Goal: Communication & Community: Connect with others

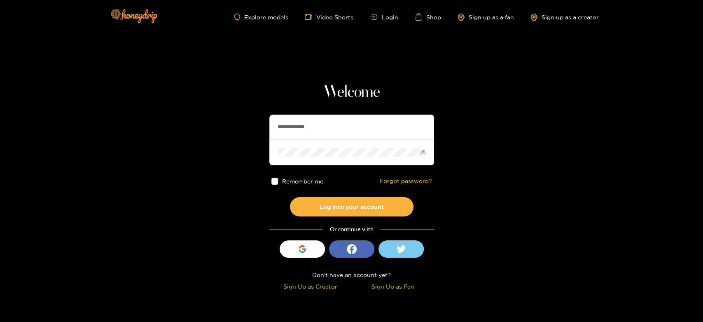
drag, startPoint x: 336, startPoint y: 128, endPoint x: 223, endPoint y: 130, distance: 113.2
click at [217, 131] on section "**********" at bounding box center [351, 146] width 703 height 293
paste input "text"
type input "********"
click at [330, 194] on div "Remember me Forgot password?" at bounding box center [351, 181] width 165 height 32
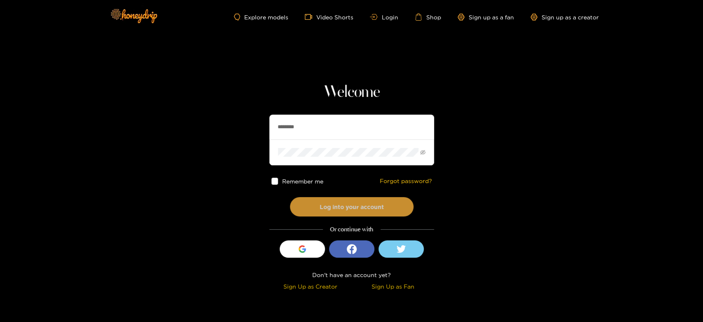
click at [330, 203] on button "Log into your account" at bounding box center [352, 206] width 124 height 19
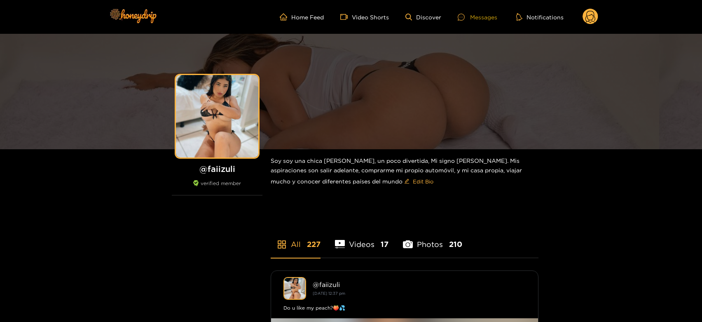
click at [464, 19] on icon at bounding box center [460, 17] width 7 height 7
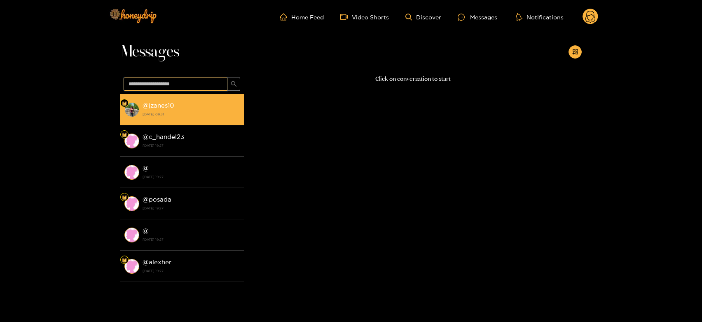
drag, startPoint x: 161, startPoint y: 84, endPoint x: 168, endPoint y: 108, distance: 24.4
click at [161, 93] on span at bounding box center [182, 84] width 124 height 20
click at [169, 108] on strong "@ jzanes10" at bounding box center [158, 105] width 32 height 7
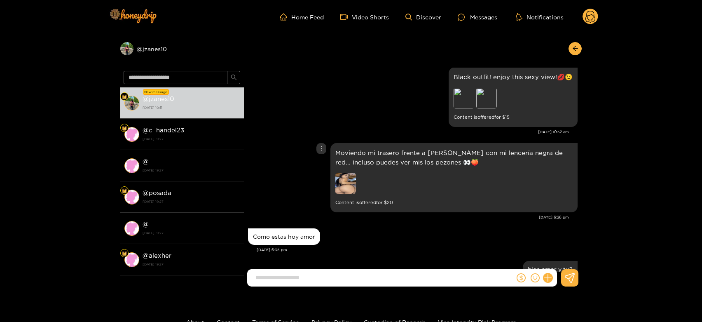
scroll to position [844, 0]
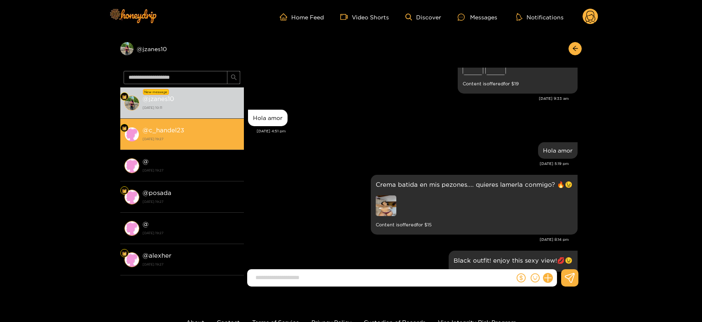
click at [186, 144] on li "@ c_handel23 18 September 2025 19:27" at bounding box center [182, 134] width 124 height 31
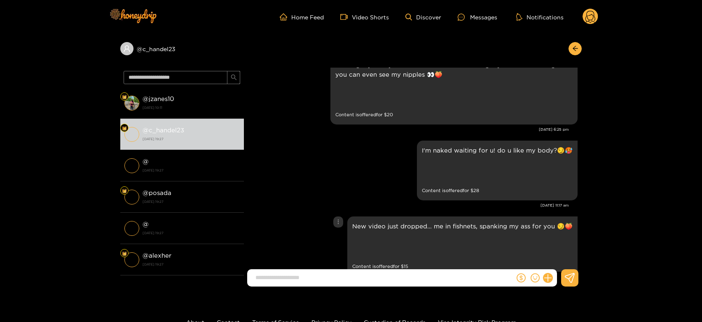
scroll to position [1746, 0]
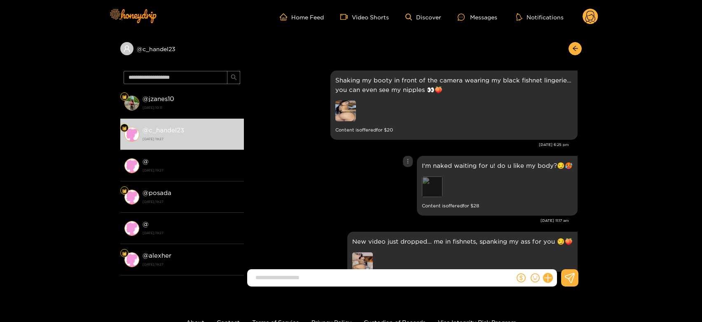
click at [426, 188] on div "Preview" at bounding box center [432, 186] width 21 height 21
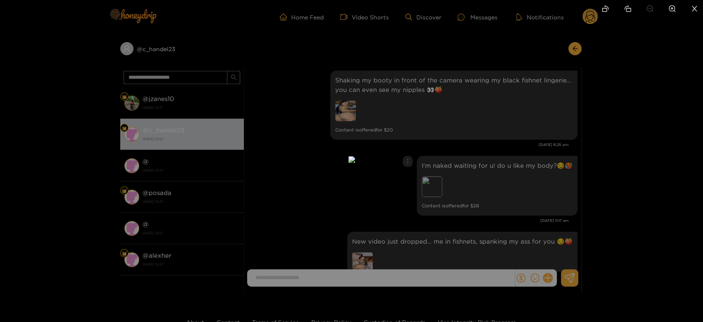
click at [620, 171] on div at bounding box center [351, 161] width 703 height 322
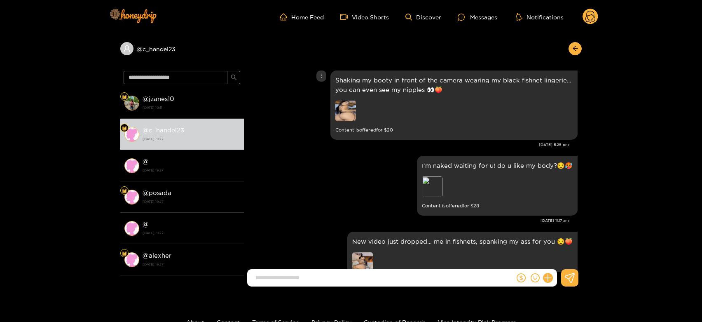
click at [338, 105] on img at bounding box center [345, 110] width 21 height 21
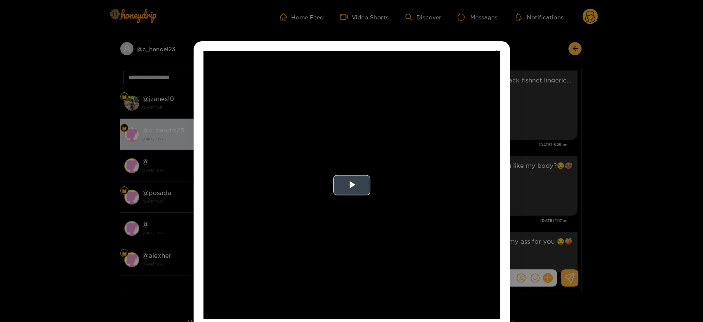
click at [373, 160] on video "Video Player" at bounding box center [351, 185] width 296 height 268
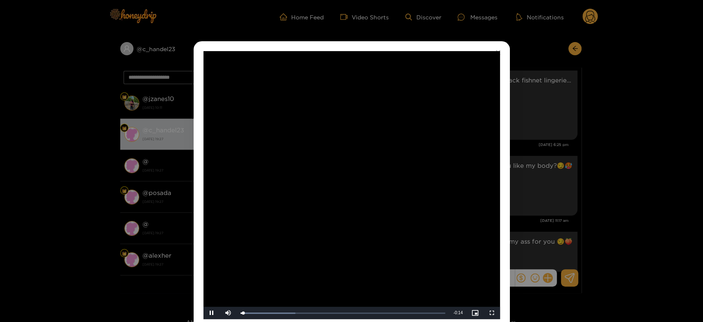
click at [373, 160] on video "Video Player" at bounding box center [351, 185] width 296 height 268
click at [556, 178] on div "**********" at bounding box center [351, 161] width 703 height 322
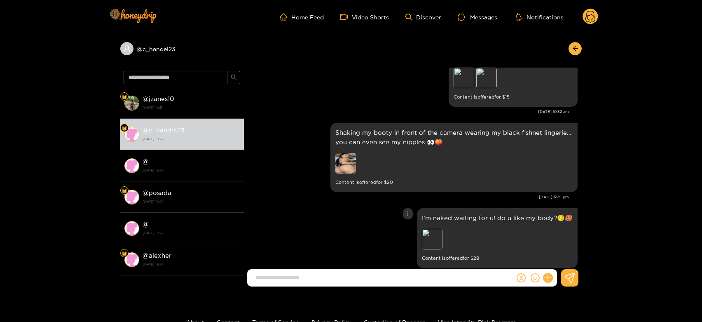
scroll to position [1654, 0]
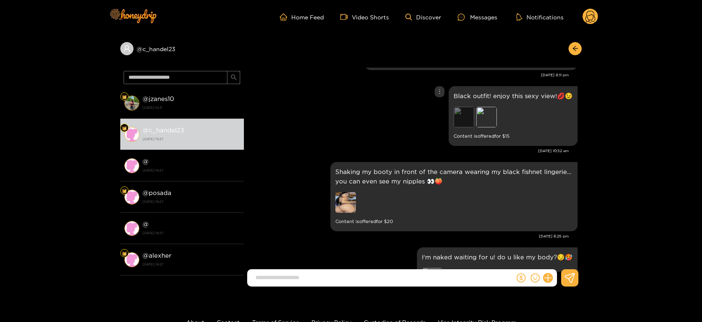
click at [462, 116] on div "Preview" at bounding box center [463, 117] width 21 height 21
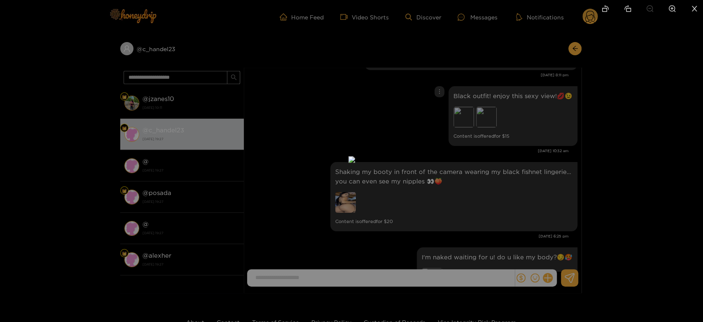
click at [539, 141] on div at bounding box center [351, 161] width 703 height 322
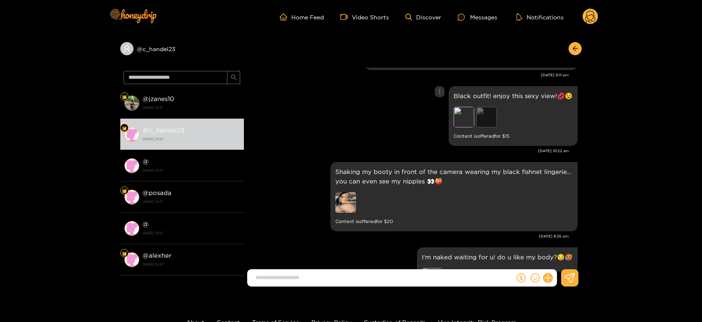
click at [481, 112] on div "Preview" at bounding box center [486, 117] width 21 height 21
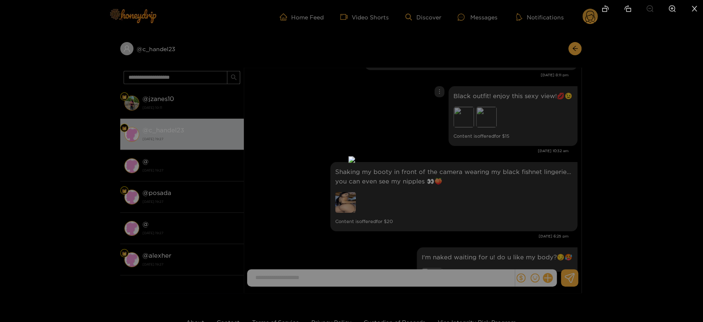
click at [518, 149] on div at bounding box center [351, 161] width 703 height 322
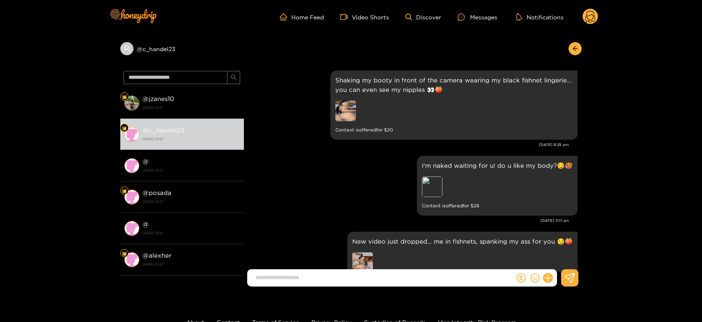
scroll to position [1792, 0]
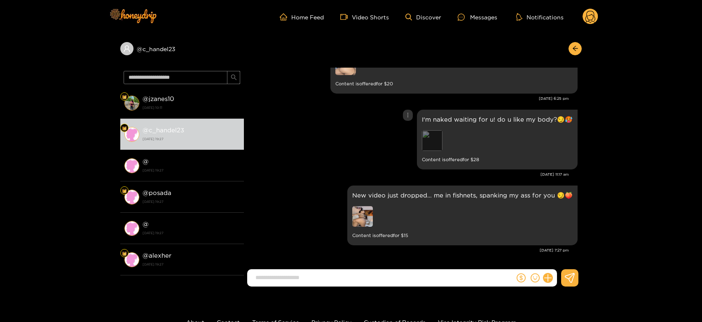
click at [436, 145] on div "Preview" at bounding box center [432, 140] width 21 height 21
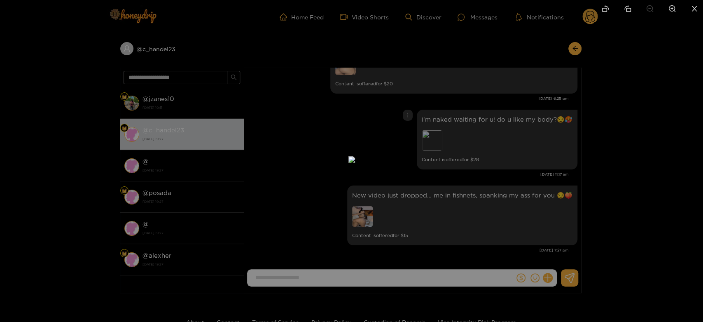
click at [570, 169] on div at bounding box center [351, 161] width 703 height 322
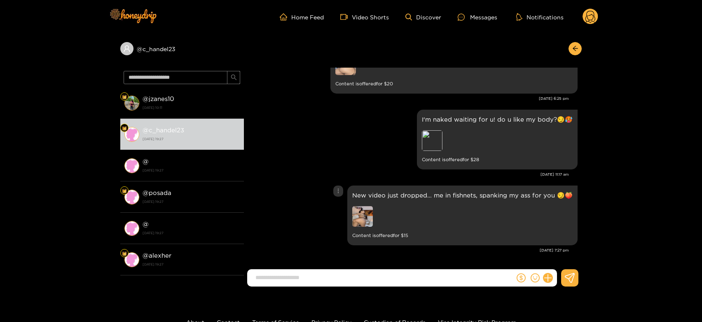
click at [367, 214] on img at bounding box center [362, 216] width 21 height 21
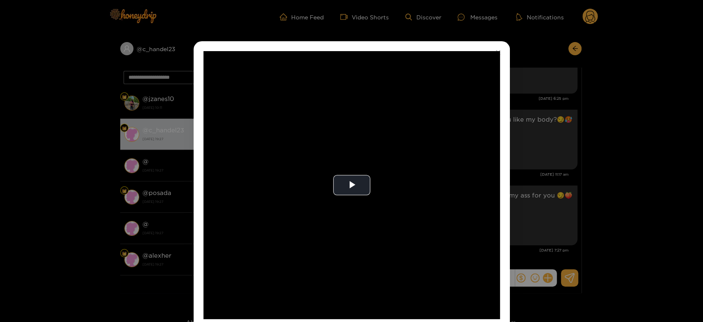
click at [367, 214] on video "Video Player" at bounding box center [351, 185] width 296 height 268
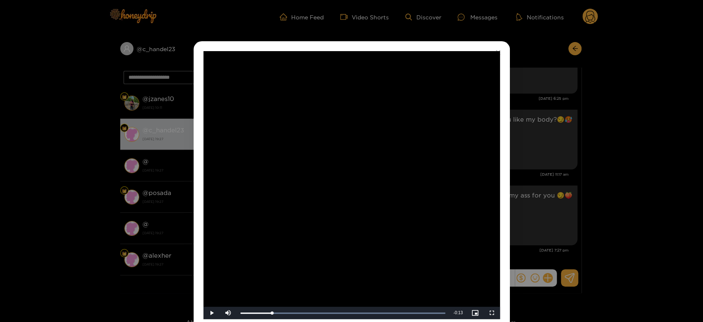
click at [559, 209] on div "**********" at bounding box center [351, 161] width 703 height 322
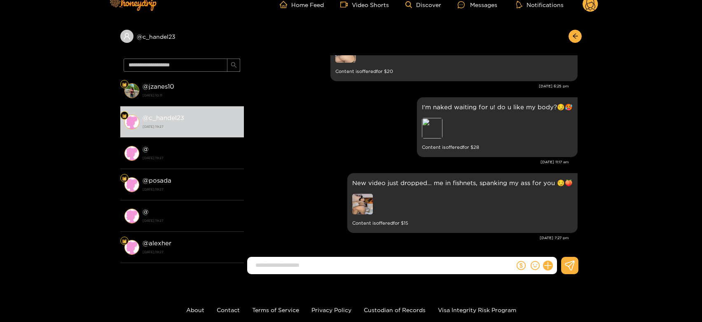
scroll to position [0, 0]
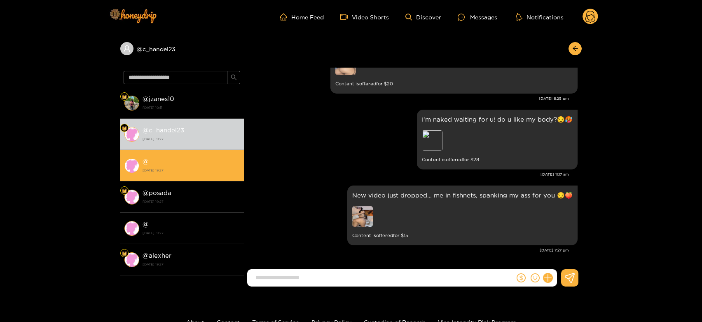
click at [167, 164] on div "@ [DATE] 19:27" at bounding box center [190, 165] width 97 height 19
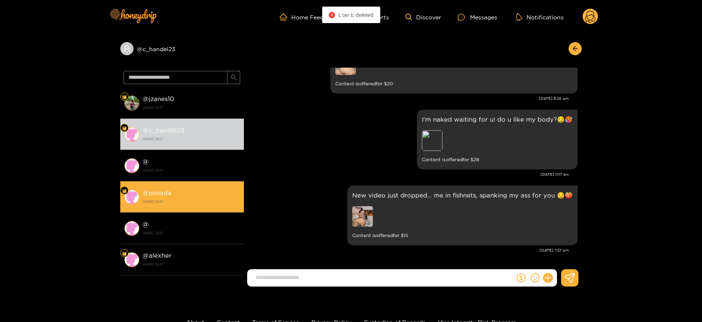
click at [178, 196] on div "@ posada [DATE] 19:27" at bounding box center [190, 196] width 97 height 19
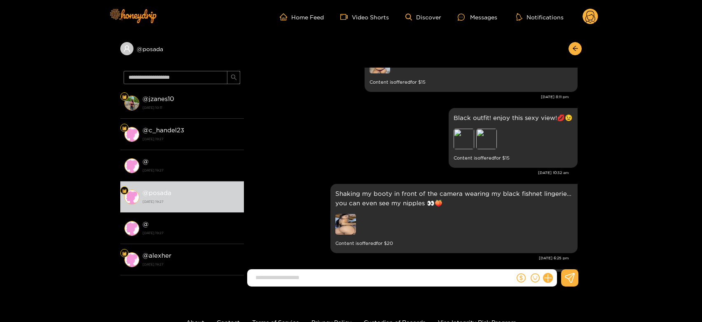
scroll to position [1608, 0]
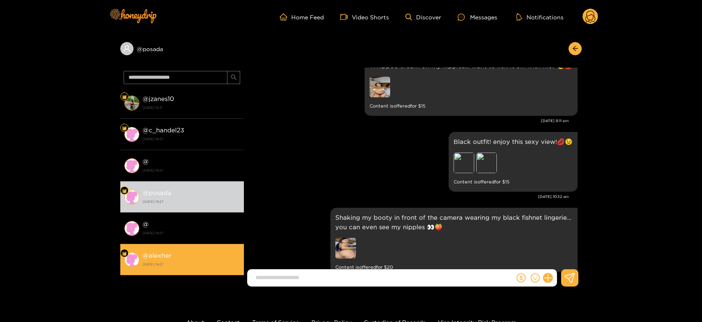
click at [200, 249] on li "@ alexher [DATE] 19:27" at bounding box center [182, 259] width 124 height 31
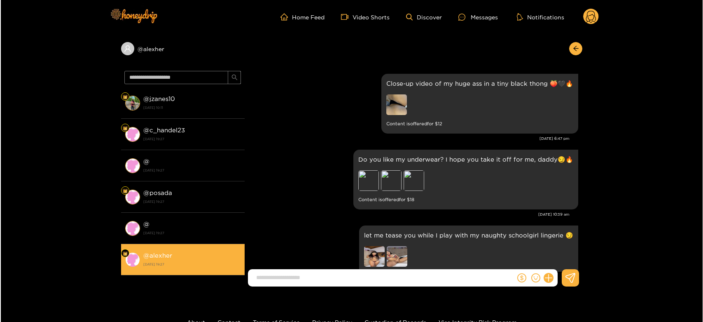
scroll to position [1792, 0]
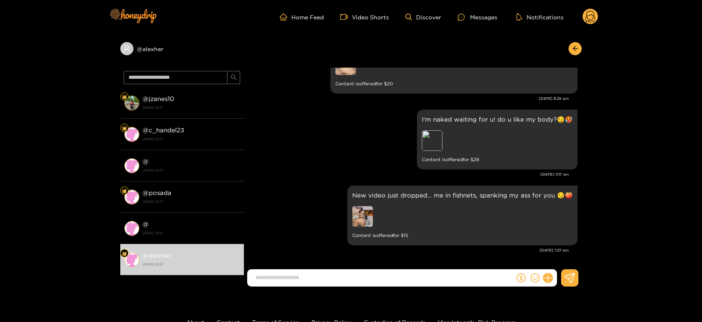
drag, startPoint x: 587, startPoint y: 11, endPoint x: 588, endPoint y: 17, distance: 6.6
click at [588, 17] on circle at bounding box center [590, 17] width 16 height 16
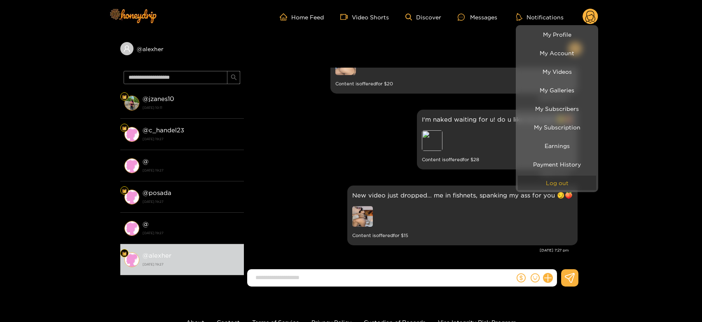
click at [548, 187] on button "Log out" at bounding box center [556, 182] width 78 height 14
